Goal: Information Seeking & Learning: Learn about a topic

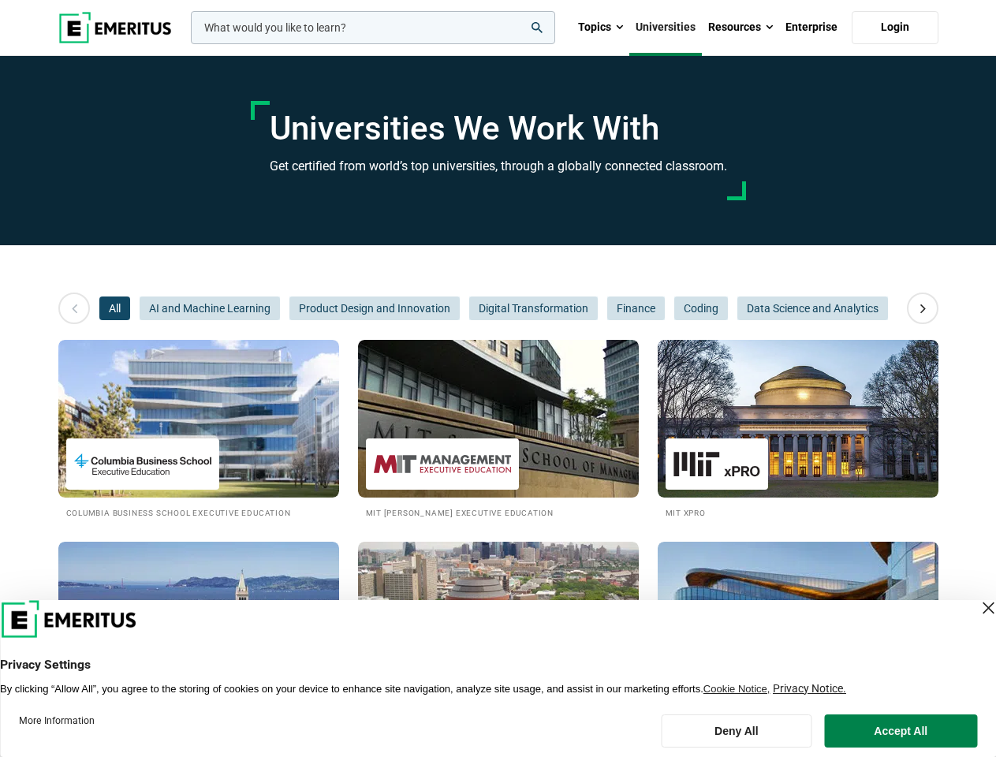
click at [373, 28] on input "woocommerce-product-search-field-0" at bounding box center [373, 27] width 364 height 33
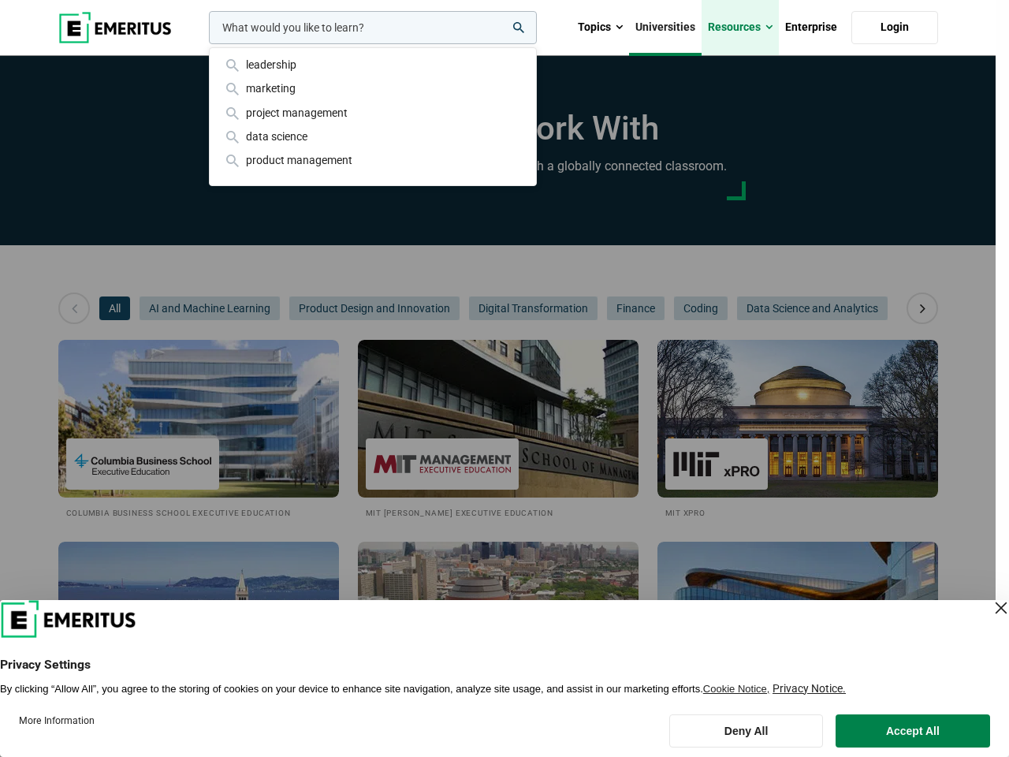
click at [740, 28] on link "Resources" at bounding box center [740, 27] width 77 height 55
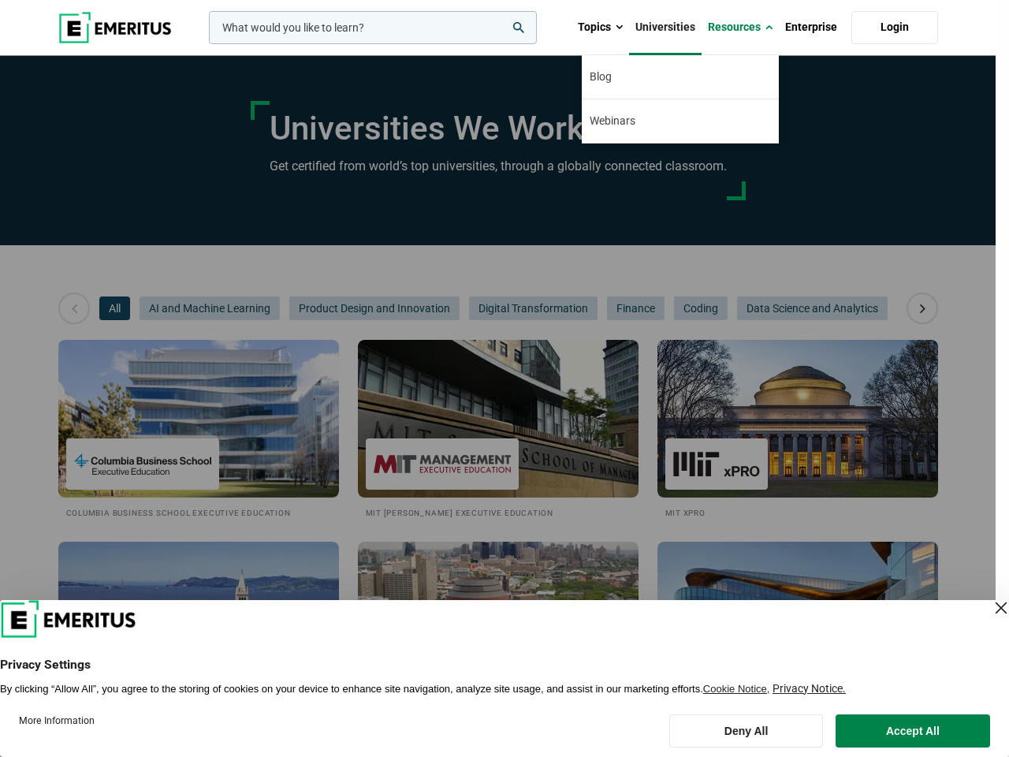
click at [206, 44] on div "leadership marketing project management data science product management" at bounding box center [371, 27] width 331 height 33
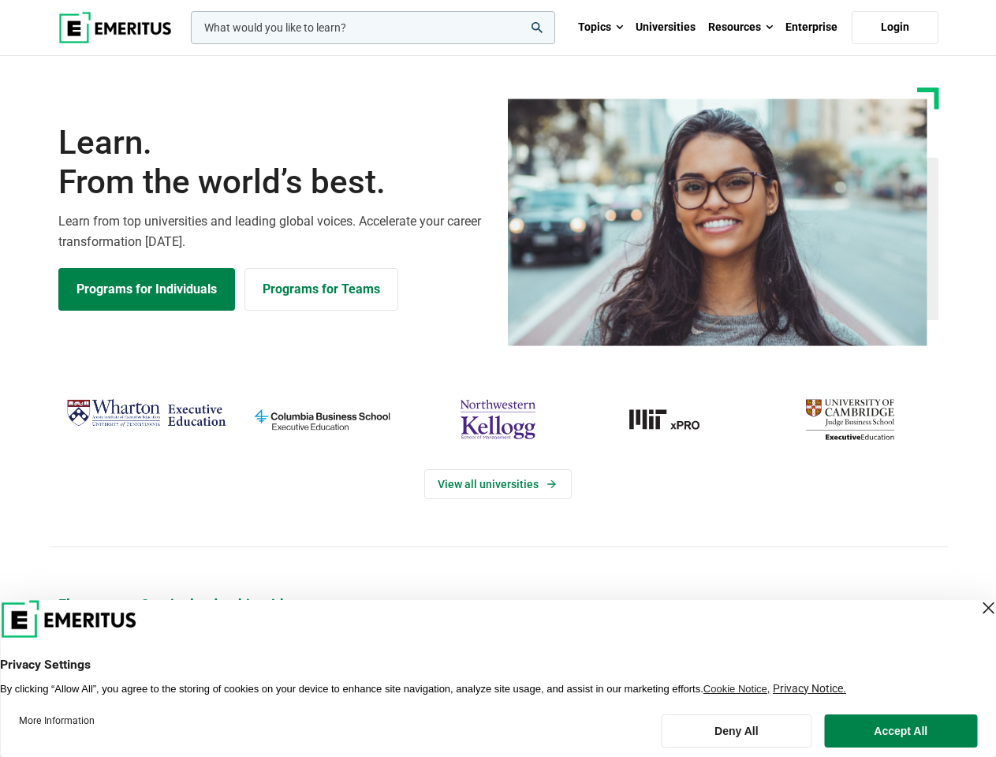
click at [497, 378] on div "View all universities" at bounding box center [498, 470] width 1014 height 248
click at [373, 28] on input "woocommerce-product-search-field-0" at bounding box center [373, 27] width 364 height 33
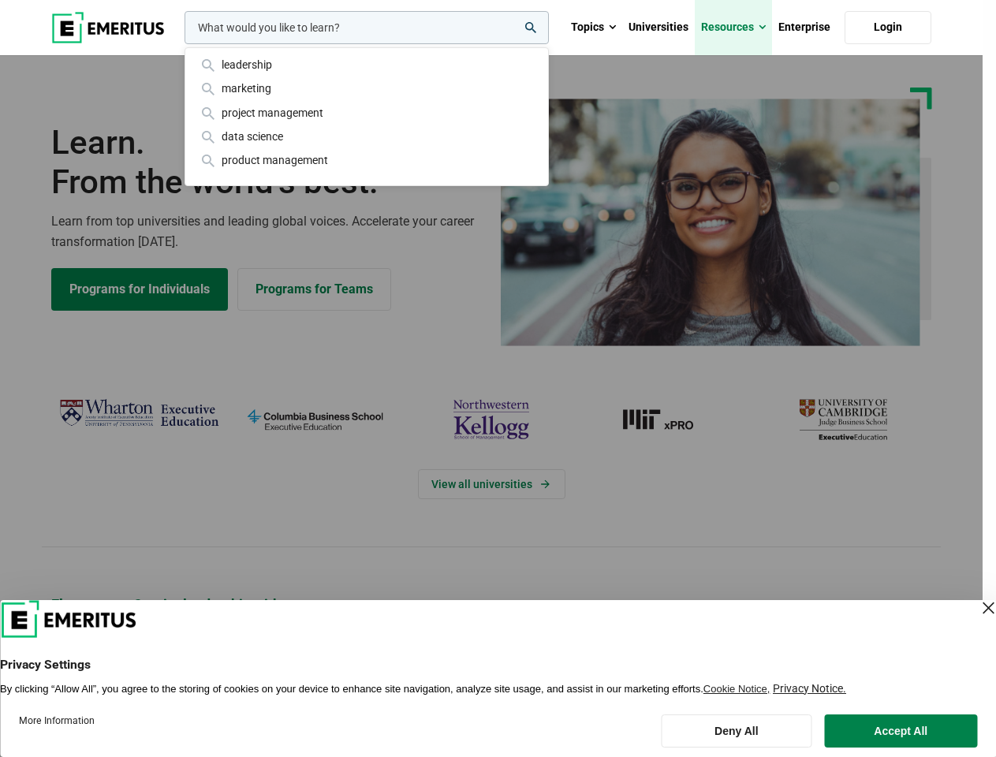
click at [740, 28] on link "Resources" at bounding box center [732, 27] width 77 height 55
